Goal: Check status

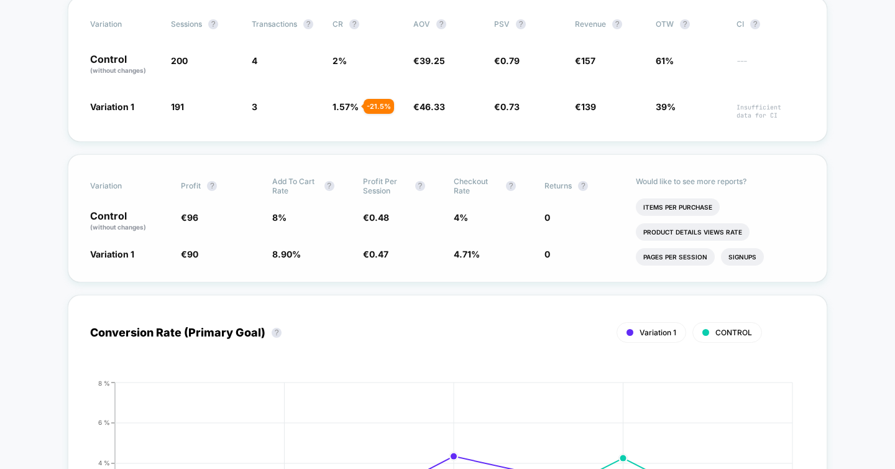
scroll to position [256, 0]
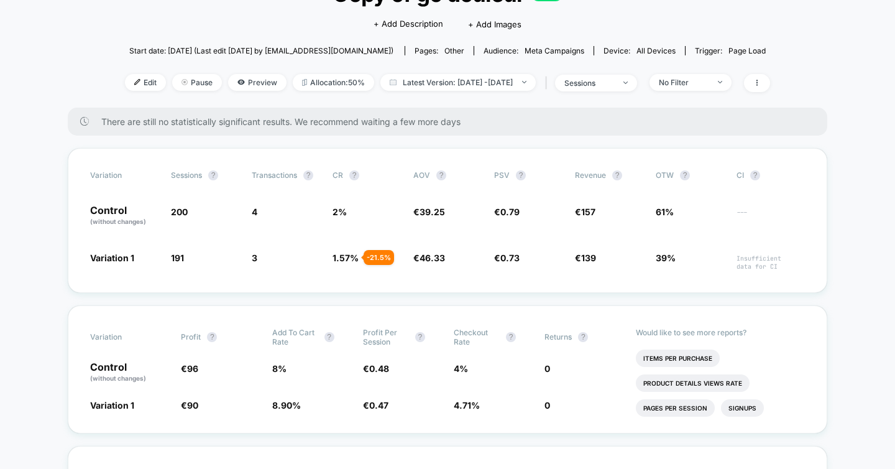
scroll to position [0, 0]
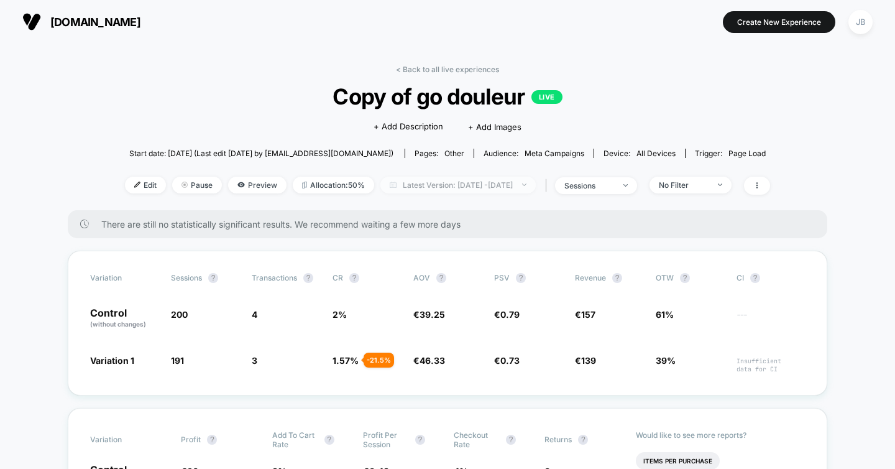
click at [489, 188] on span "Latest Version: [DATE] - [DATE]" at bounding box center [458, 185] width 155 height 17
select select "*"
select select "****"
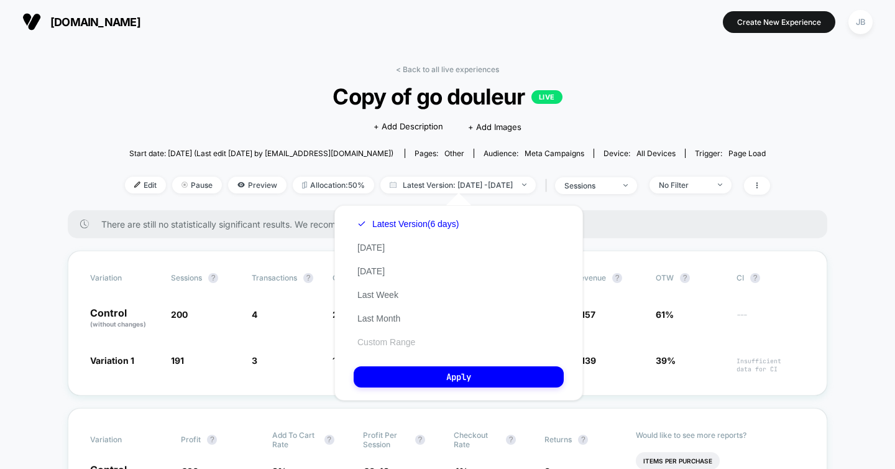
click at [399, 342] on button "Custom Range" at bounding box center [386, 341] width 65 height 11
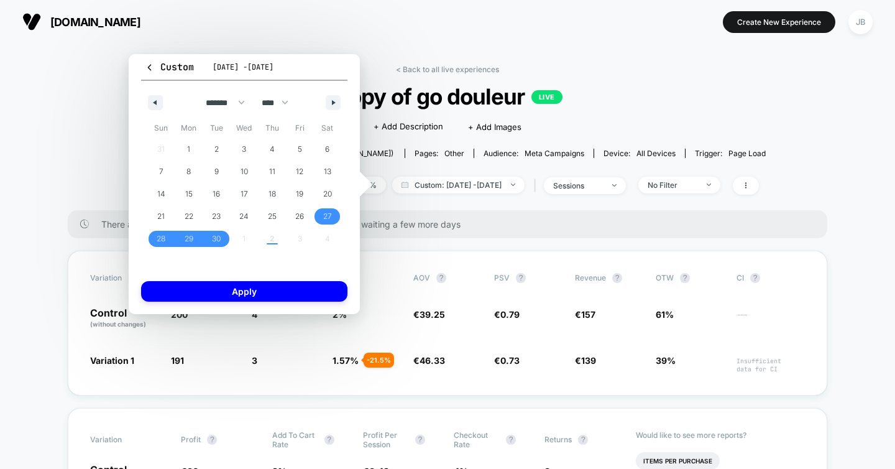
click at [244, 238] on div "31 1 2 3 4 5 6 7 8 9 10 11 12 13 14 15 16 17 18 19 20 21 22 23 24 25 26 27 28 2…" at bounding box center [244, 194] width 194 height 112
click at [334, 103] on icon "button" at bounding box center [335, 102] width 6 height 5
select select "*"
click at [242, 148] on span "1" at bounding box center [245, 149] width 28 height 16
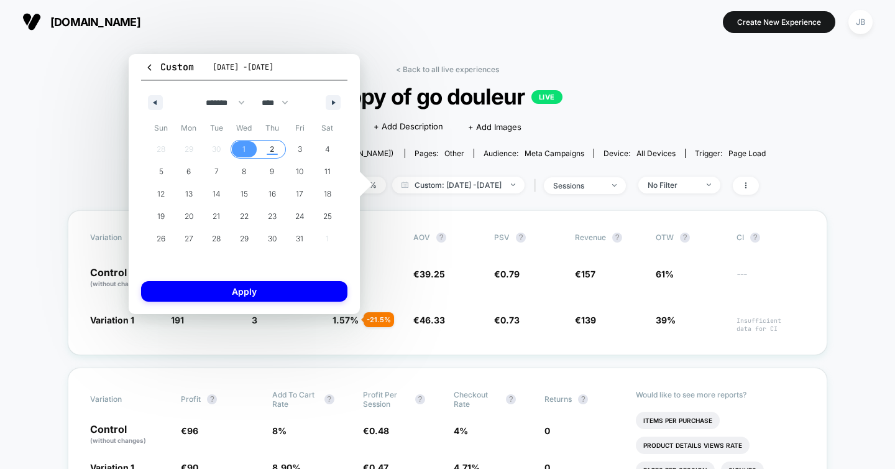
click at [269, 148] on span "2" at bounding box center [272, 149] width 28 height 16
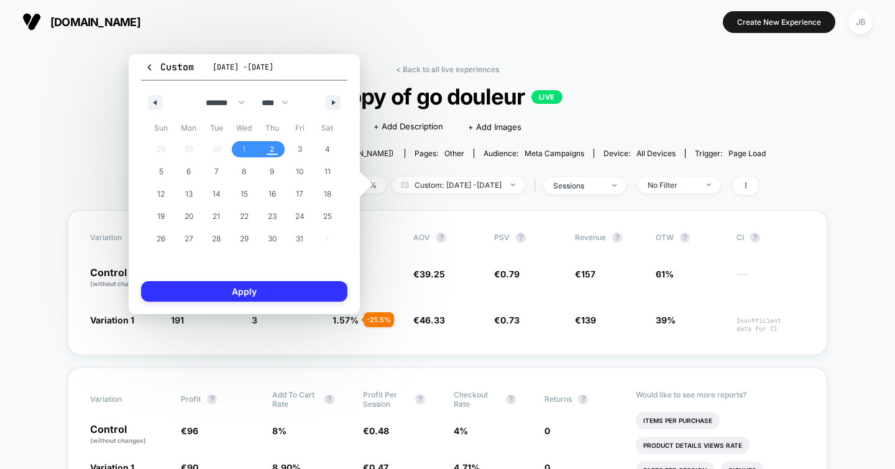
click at [235, 292] on button "Apply" at bounding box center [244, 291] width 206 height 21
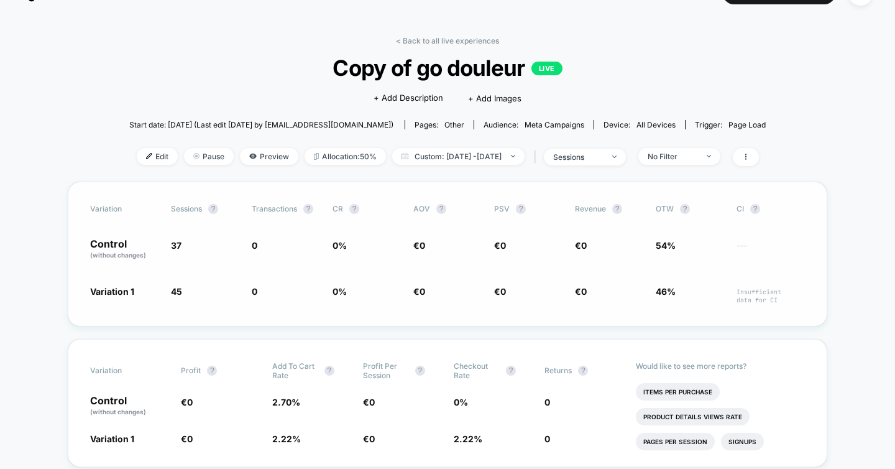
scroll to position [30, 0]
